Goal: Transaction & Acquisition: Purchase product/service

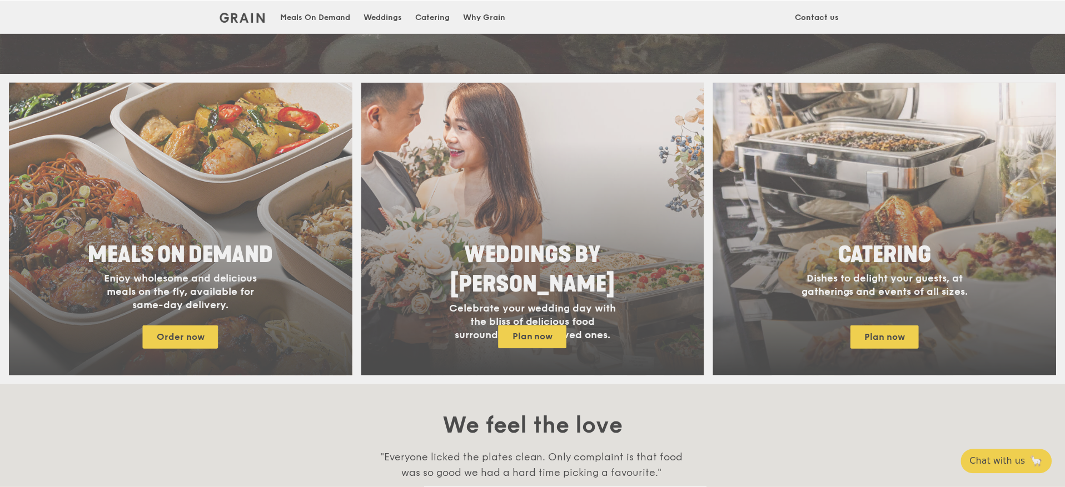
scroll to position [240, 0]
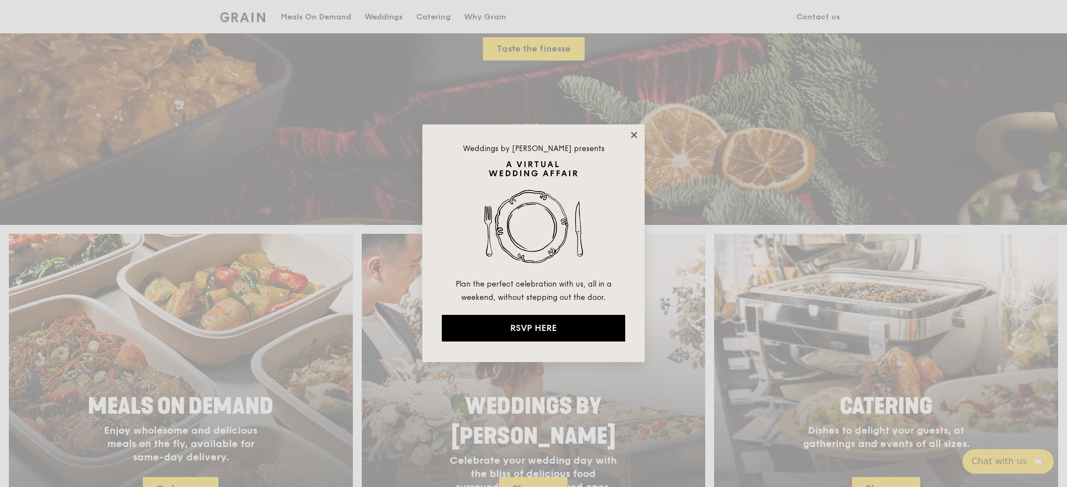
click at [634, 133] on icon at bounding box center [634, 135] width 10 height 10
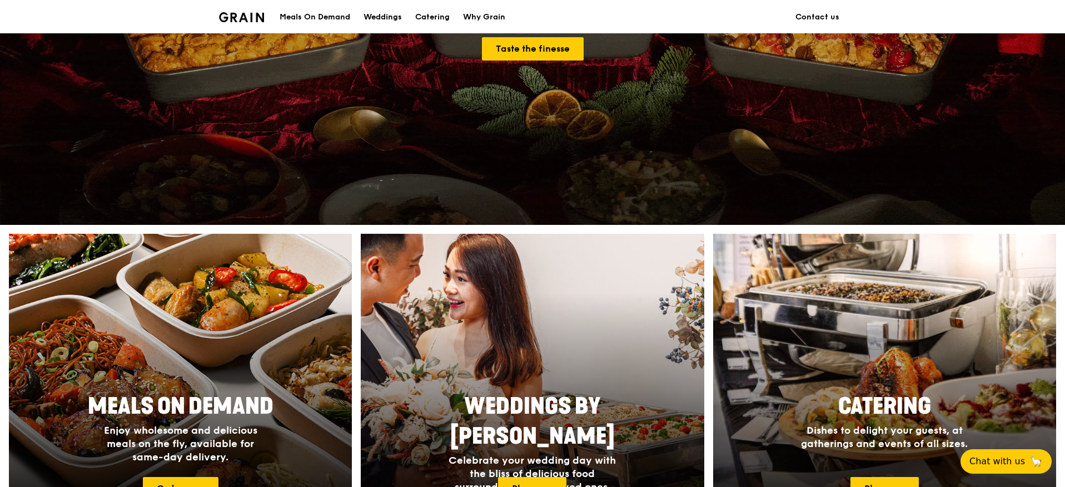
click at [327, 20] on div "Meals On Demand" at bounding box center [315, 17] width 71 height 33
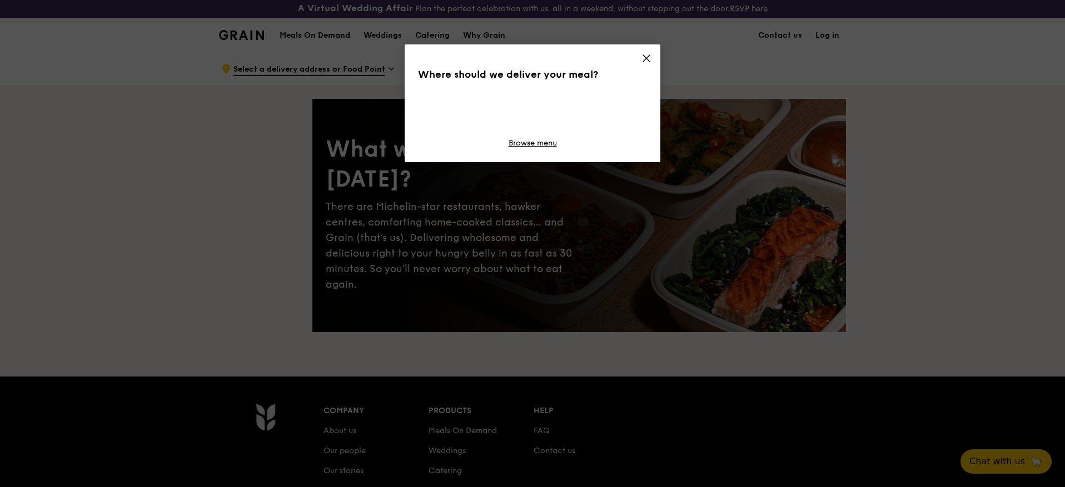
scroll to position [2, 0]
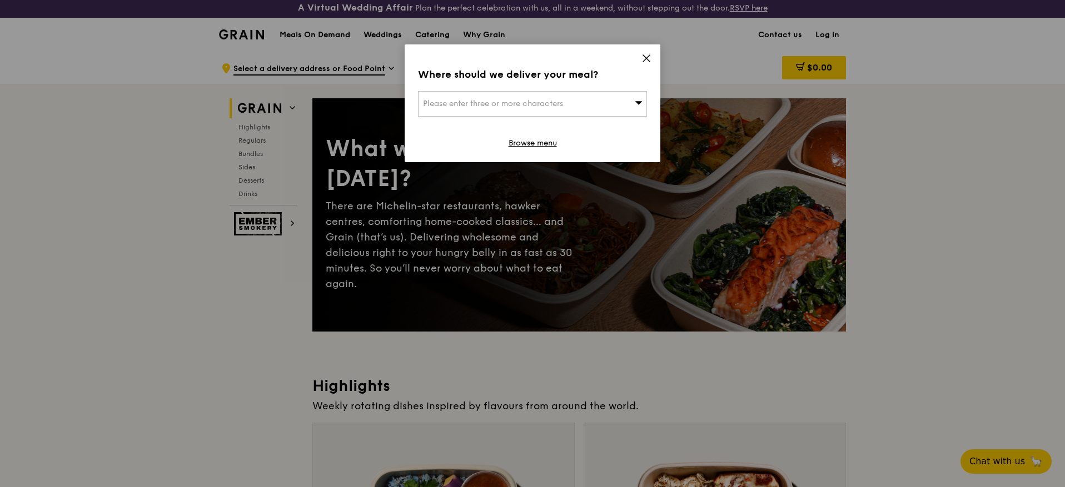
click at [646, 57] on icon at bounding box center [646, 58] width 10 height 10
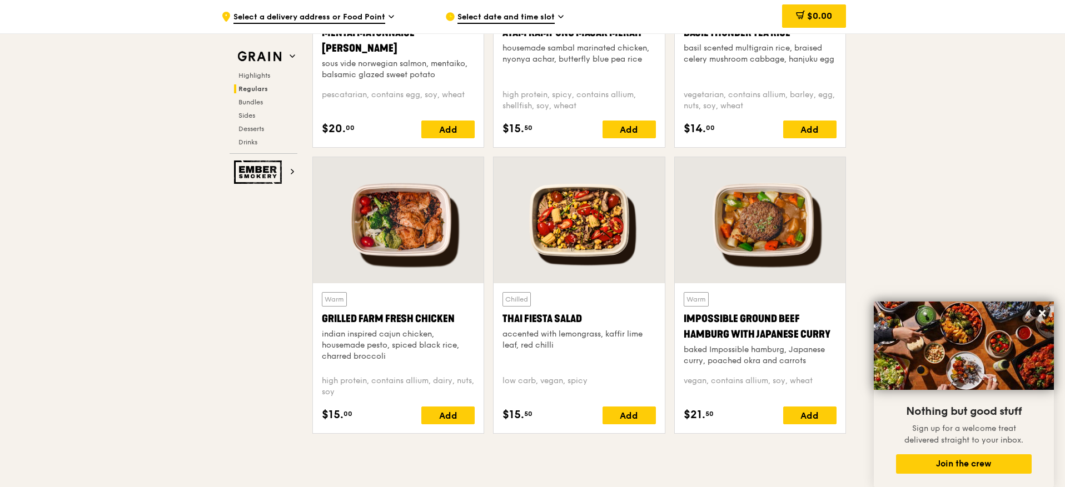
scroll to position [1198, 0]
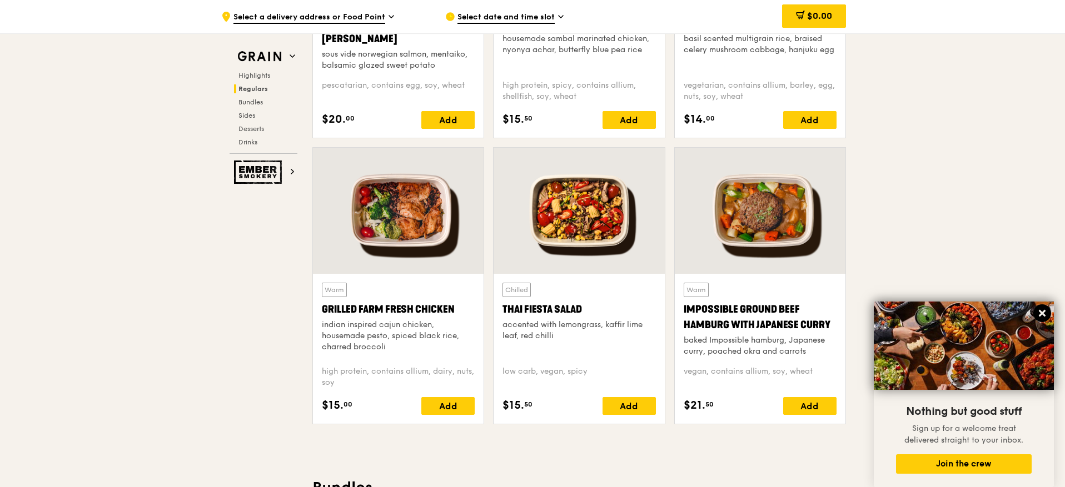
click at [1040, 317] on icon at bounding box center [1042, 313] width 10 height 10
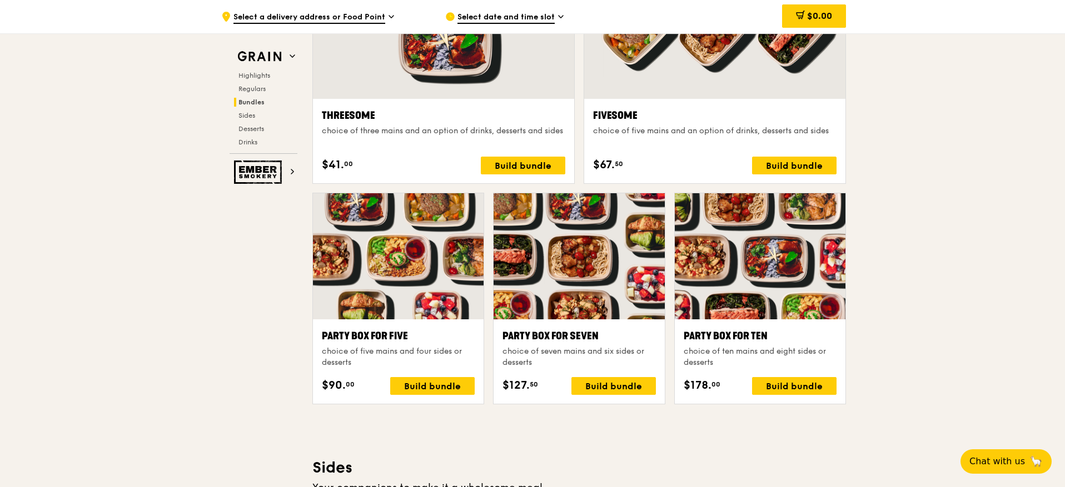
scroll to position [2559, 0]
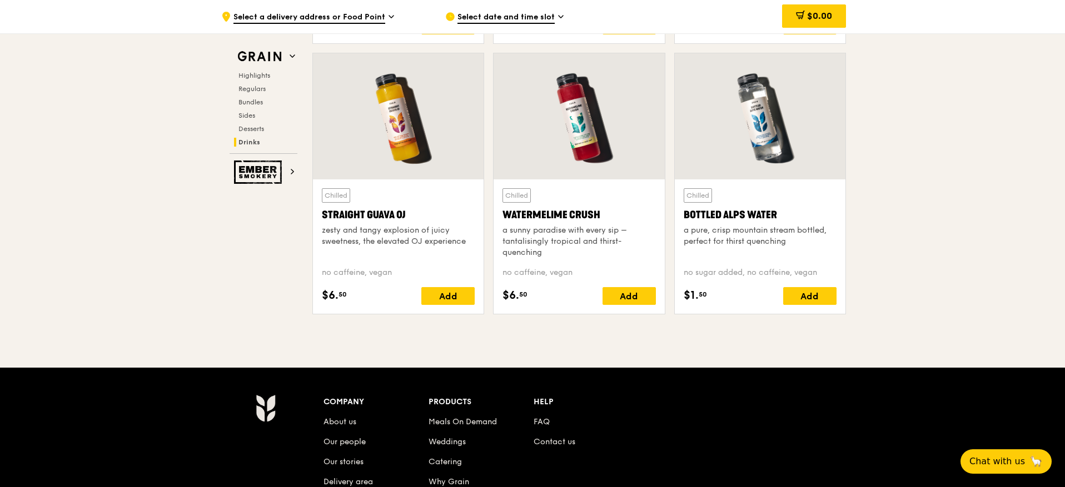
scroll to position [4425, 0]
